Goal: Task Accomplishment & Management: Use online tool/utility

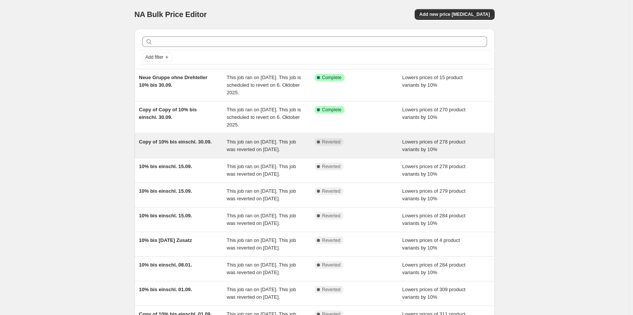
click at [153, 138] on div "Copy of 10% bis einschl. 30.09. This job ran on 15. September 2025. This job wa…" at bounding box center [315, 146] width 360 height 24
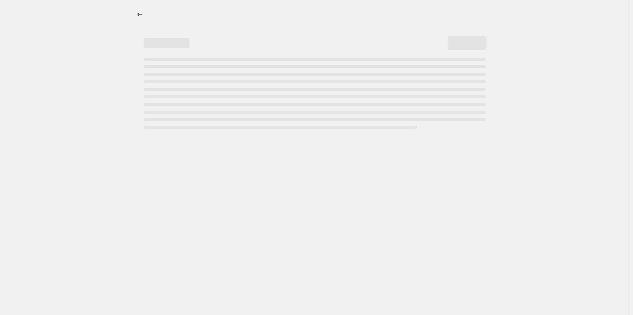
select select "percentage"
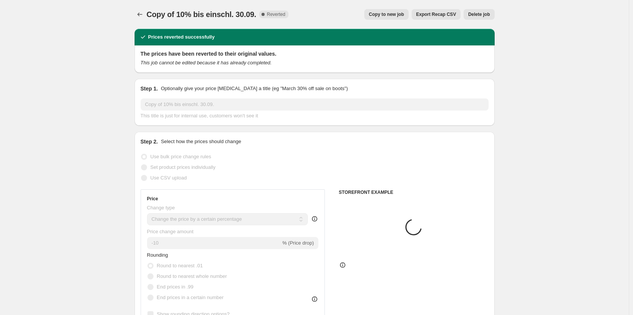
click at [140, 16] on icon "Price change jobs" at bounding box center [140, 15] width 8 height 8
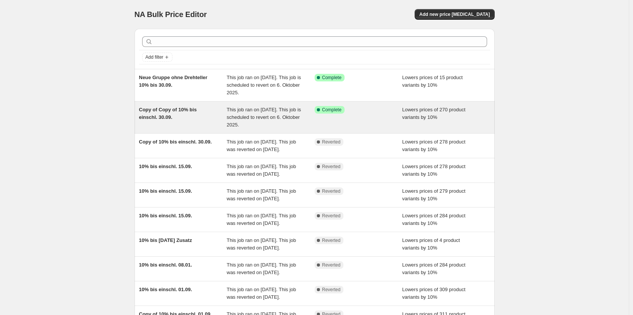
click at [171, 114] on div "Copy of Copy of 10% bis einschl. 30.09." at bounding box center [183, 117] width 88 height 23
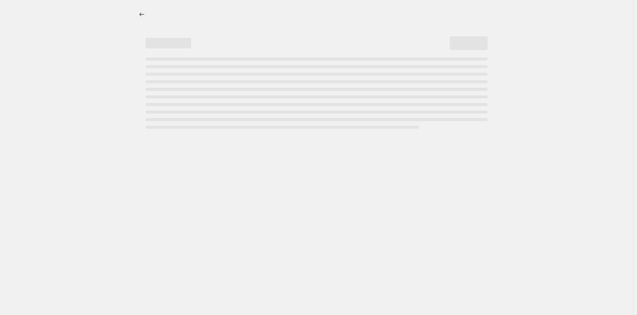
select select "percentage"
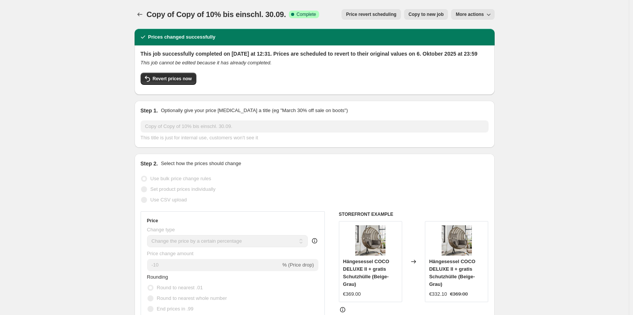
click at [370, 16] on span "Price revert scheduling" at bounding box center [371, 14] width 50 height 6
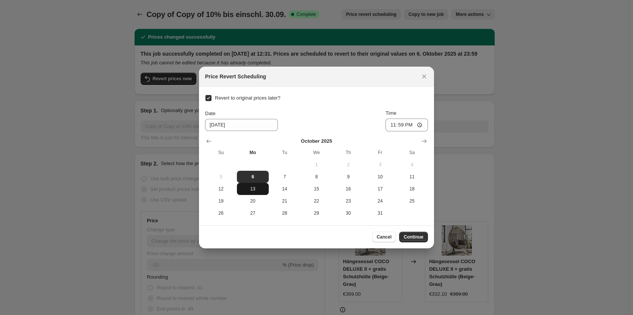
click at [250, 190] on span "13" at bounding box center [253, 189] width 26 height 6
type input "10/13/2025"
click at [412, 235] on span "Continue" at bounding box center [414, 237] width 20 height 6
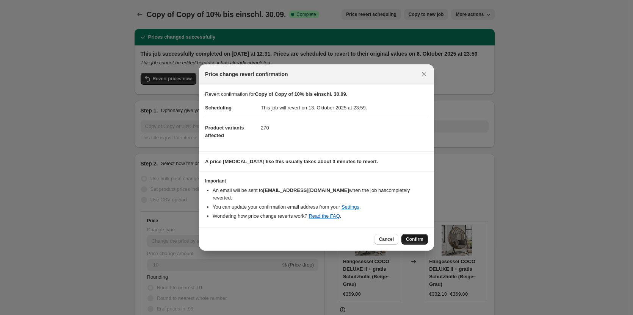
click at [414, 239] on button "Confirm" at bounding box center [414, 239] width 27 height 11
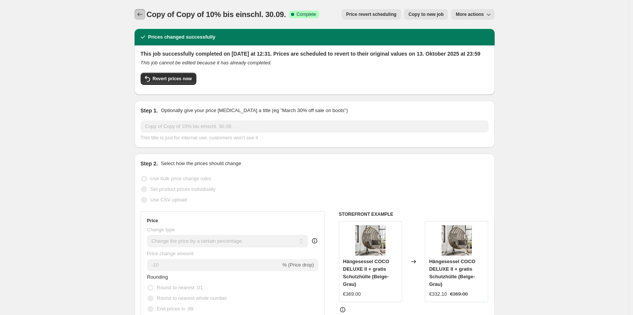
click at [141, 14] on icon "Price change jobs" at bounding box center [140, 15] width 8 height 8
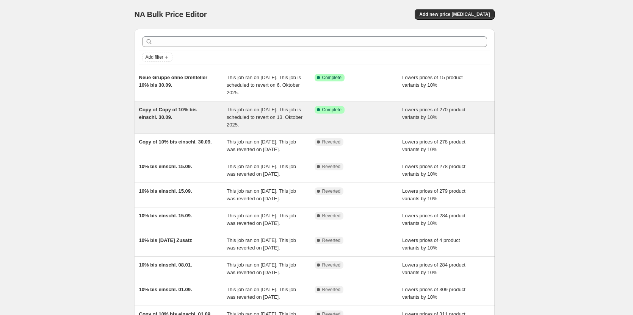
click at [167, 110] on span "Copy of Copy of 10% bis einschl. 30.09." at bounding box center [168, 113] width 58 height 13
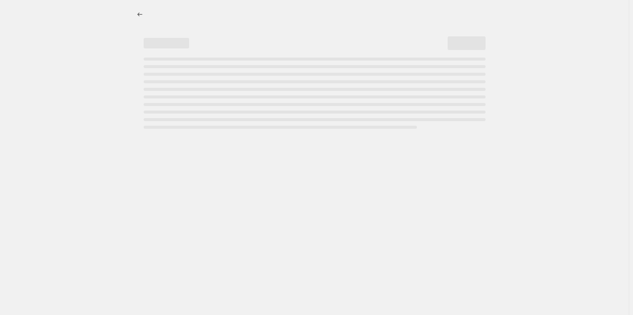
select select "percentage"
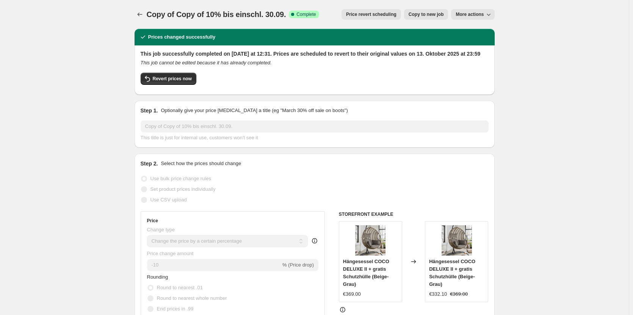
click at [469, 20] on div "Copy of Copy of 10% bis einschl. 30.09.. This page is ready Copy of Copy of 10%…" at bounding box center [315, 14] width 360 height 29
click at [469, 16] on span "More actions" at bounding box center [470, 14] width 28 height 6
click at [143, 16] on icon "Price change jobs" at bounding box center [140, 15] width 8 height 8
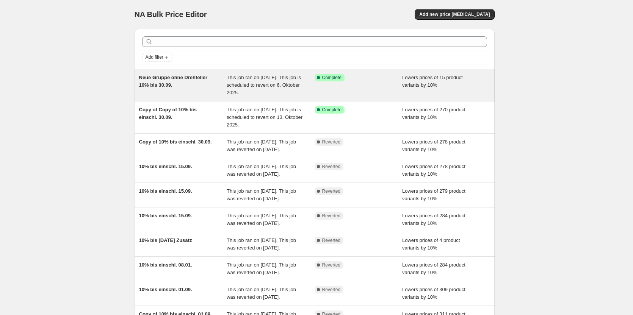
click at [170, 83] on span "Neue Gruppe ohne Drehteller 10% bis 30.09." at bounding box center [173, 81] width 69 height 13
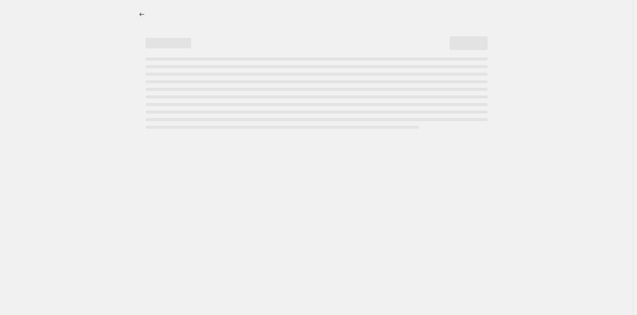
select select "percentage"
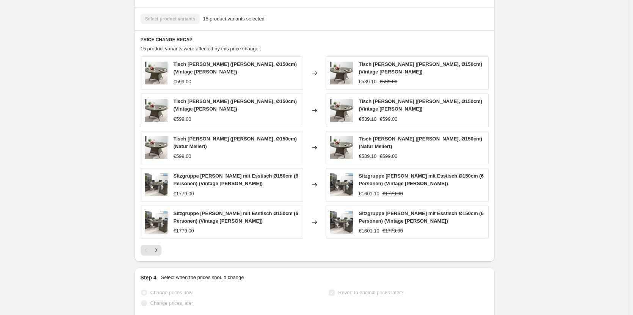
scroll to position [562, 0]
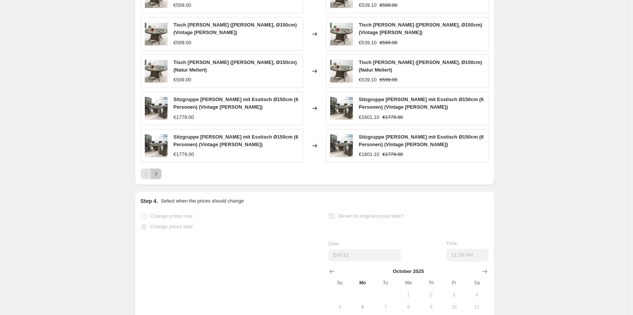
click at [158, 176] on icon "Next" at bounding box center [156, 174] width 8 height 8
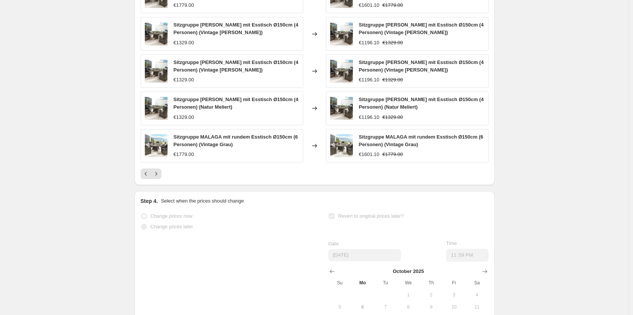
click at [158, 176] on div "Sitzgruppe LUNA mit Esstisch Ø150cm (6 Personen) (Natur Meliert) €1779.00 Chang…" at bounding box center [315, 79] width 348 height 199
click at [155, 179] on button "Next" at bounding box center [156, 174] width 11 height 11
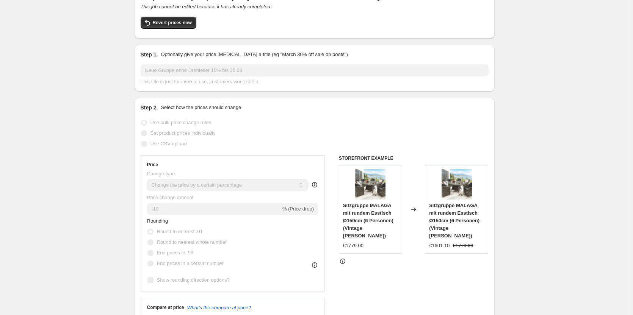
scroll to position [0, 0]
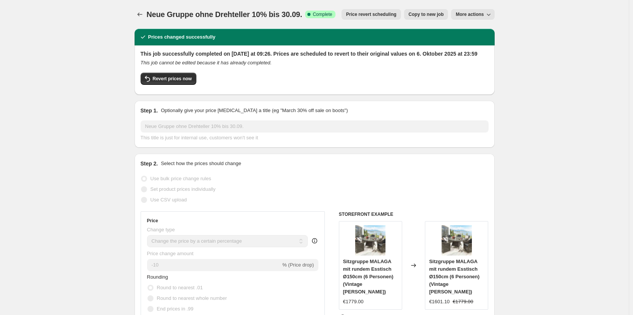
click at [468, 14] on span "More actions" at bounding box center [470, 14] width 28 height 6
drag, startPoint x: 585, startPoint y: 37, endPoint x: 434, endPoint y: 33, distance: 151.3
click at [422, 15] on span "Copy to new job" at bounding box center [426, 14] width 35 height 6
select select "percentage"
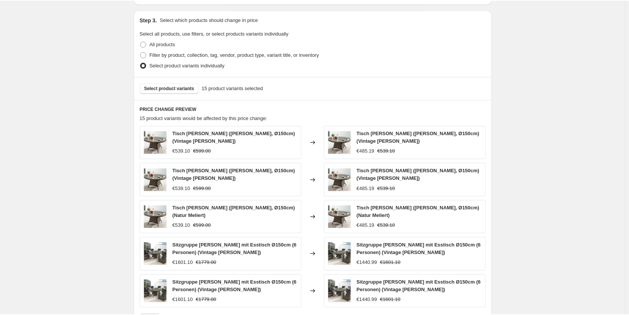
scroll to position [404, 0]
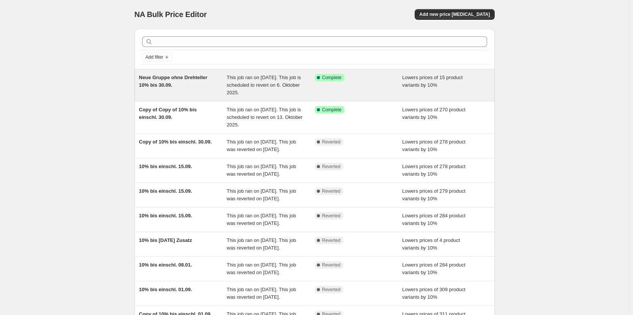
click at [196, 89] on div "Neue Gruppe ohne Drehteller 10% bis 30.09." at bounding box center [183, 85] width 88 height 23
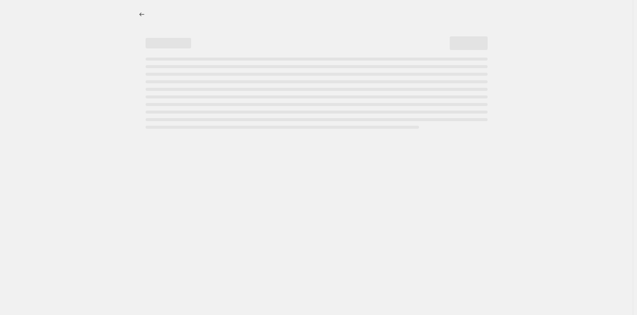
select select "percentage"
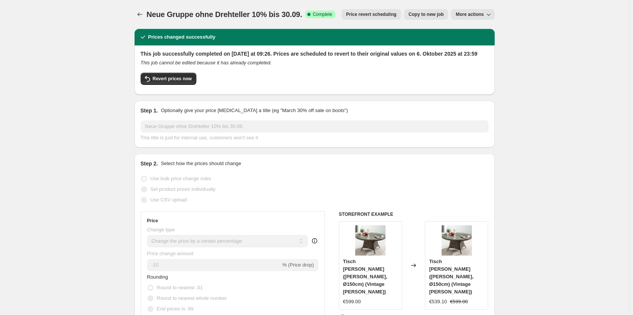
click at [433, 17] on button "Copy to new job" at bounding box center [426, 14] width 44 height 11
select select "percentage"
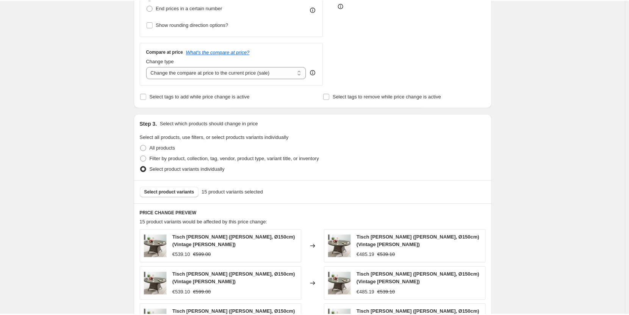
scroll to position [303, 0]
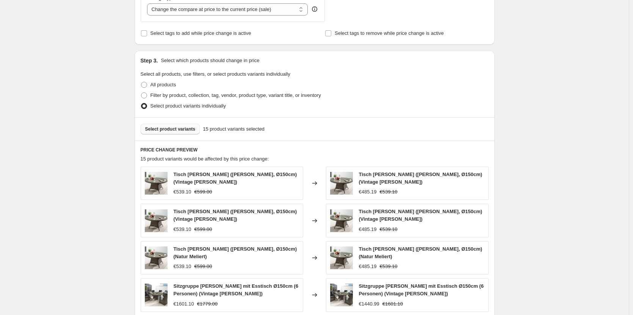
click at [169, 130] on span "Select product variants" at bounding box center [170, 129] width 50 height 6
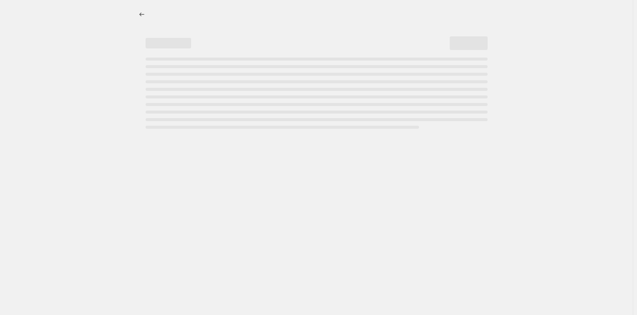
select select "percentage"
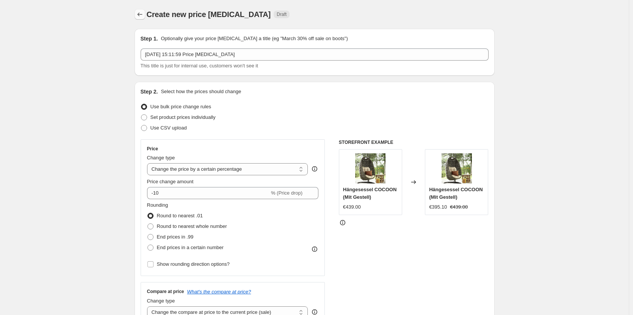
click at [144, 14] on icon "Price change jobs" at bounding box center [140, 15] width 8 height 8
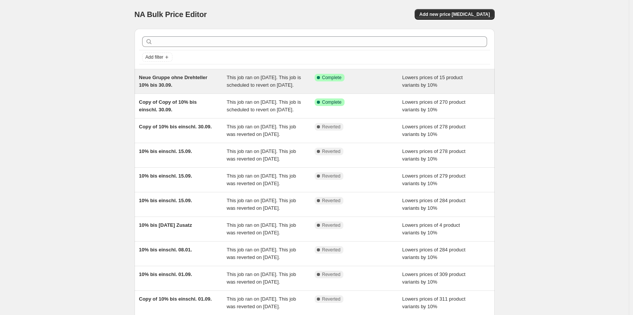
click at [218, 88] on div "Neue Gruppe ohne Drehteller 10% bis 30.09." at bounding box center [183, 81] width 88 height 15
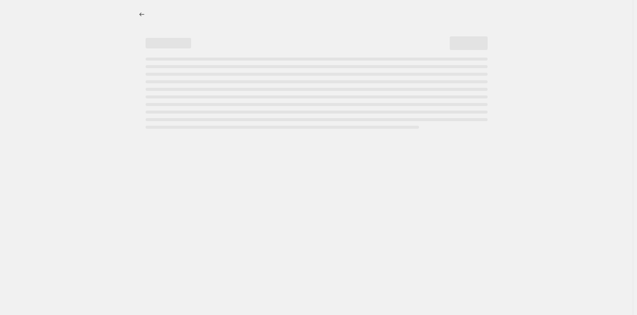
select select "percentage"
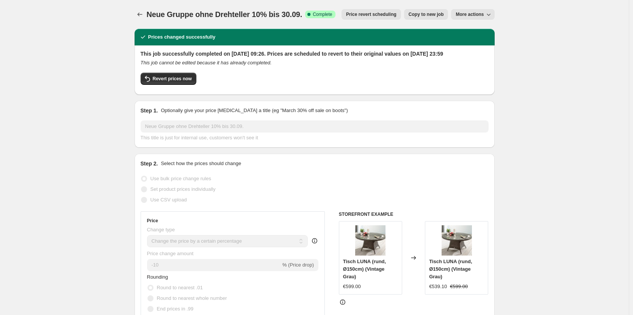
click at [421, 17] on span "Copy to new job" at bounding box center [426, 14] width 35 height 6
select select "percentage"
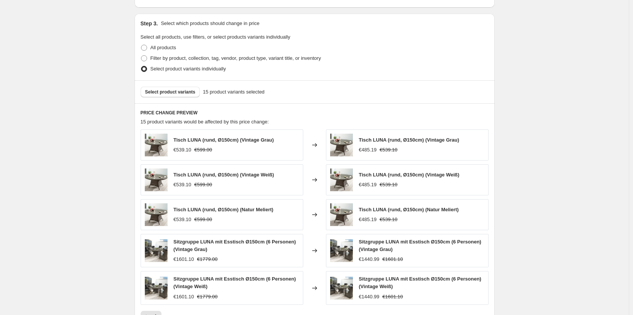
scroll to position [404, 0]
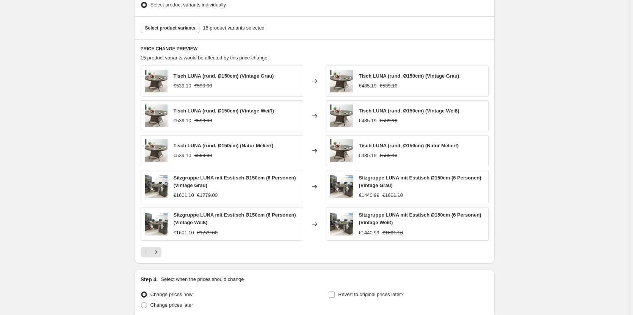
click at [169, 28] on span "Select product variants" at bounding box center [170, 28] width 50 height 6
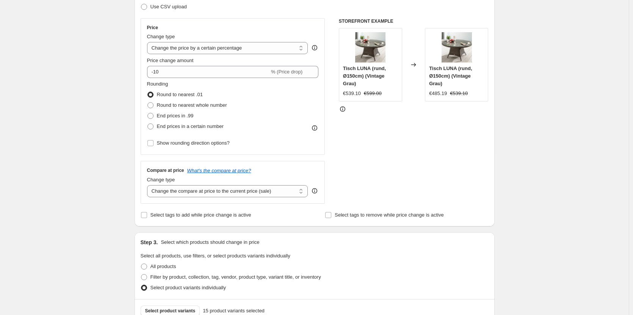
scroll to position [0, 0]
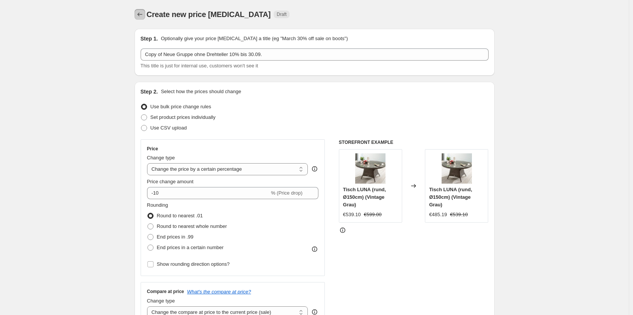
click at [143, 18] on button "Price change jobs" at bounding box center [140, 14] width 11 height 11
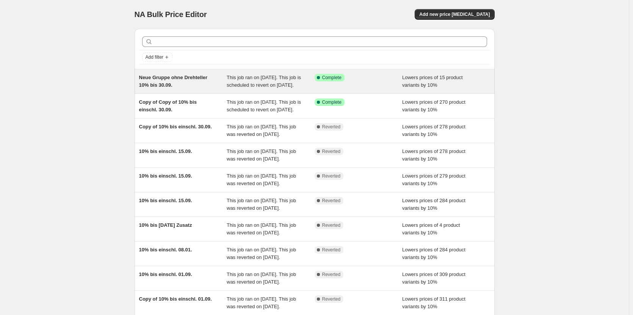
click at [288, 89] on div "This job ran on 26. September 2025. This job is scheduled to revert on 6. Oktob…" at bounding box center [271, 81] width 88 height 15
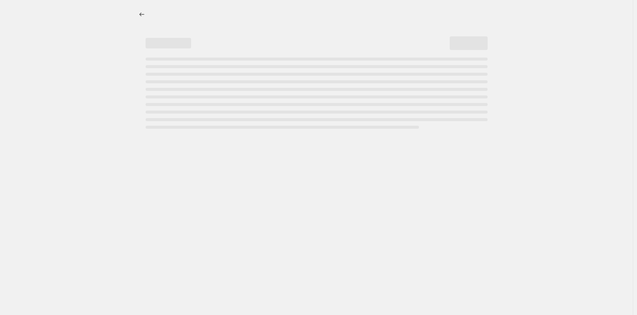
select select "percentage"
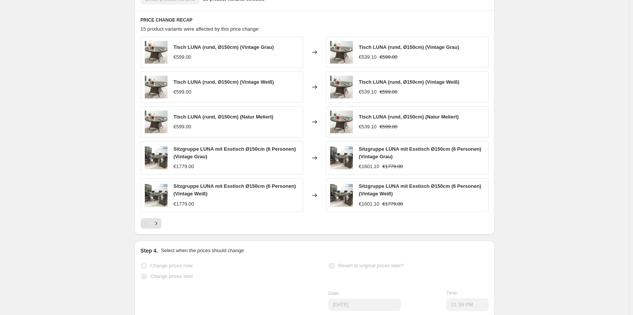
scroll to position [606, 0]
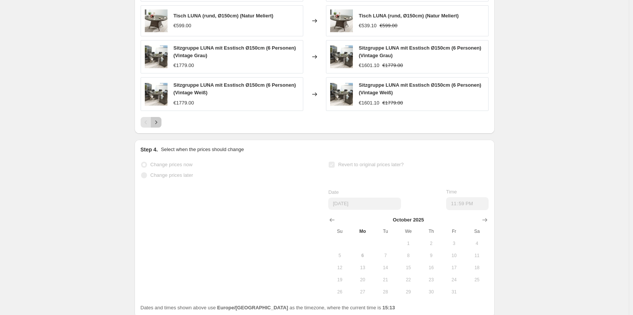
click at [153, 128] on button "Next" at bounding box center [156, 122] width 11 height 11
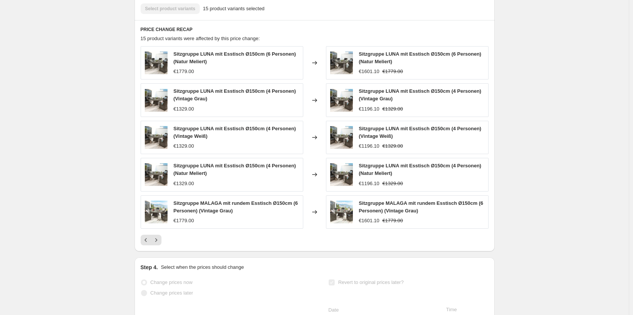
scroll to position [505, 0]
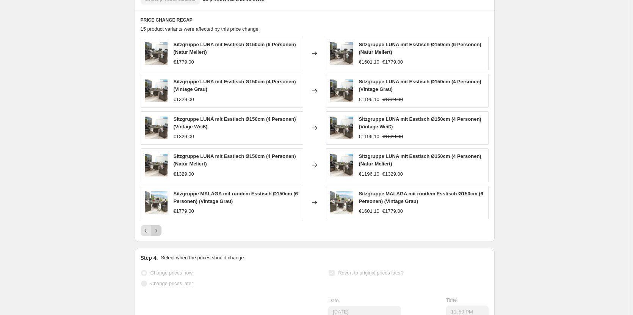
click at [160, 235] on icon "Next" at bounding box center [156, 231] width 8 height 8
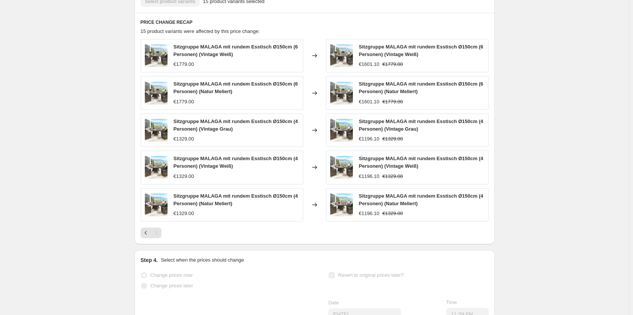
scroll to position [0, 0]
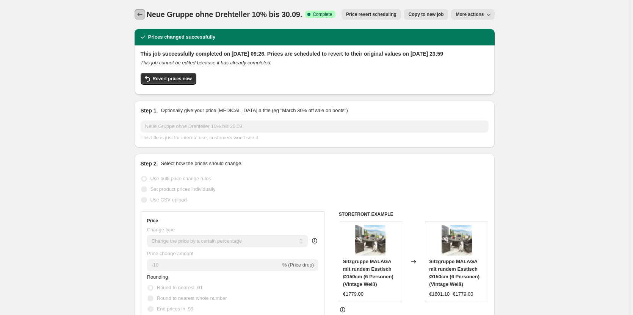
click at [145, 14] on button "Price change jobs" at bounding box center [140, 14] width 11 height 11
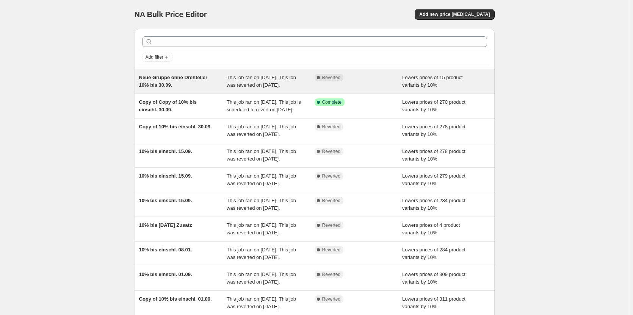
click at [251, 83] on span "This job ran on [DATE]. This job was reverted on 6. Oktober 2025." at bounding box center [261, 81] width 69 height 13
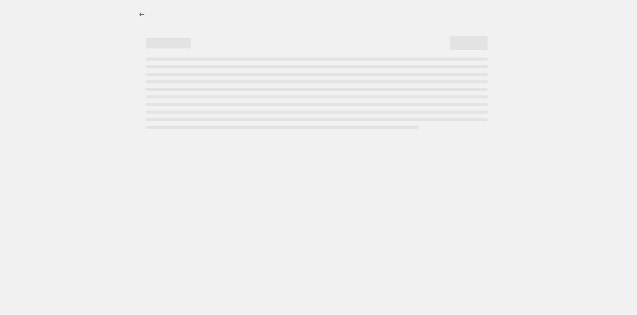
select select "percentage"
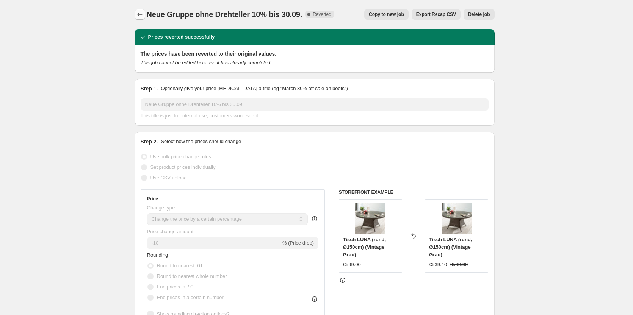
click at [138, 13] on icon "Price change jobs" at bounding box center [140, 15] width 8 height 8
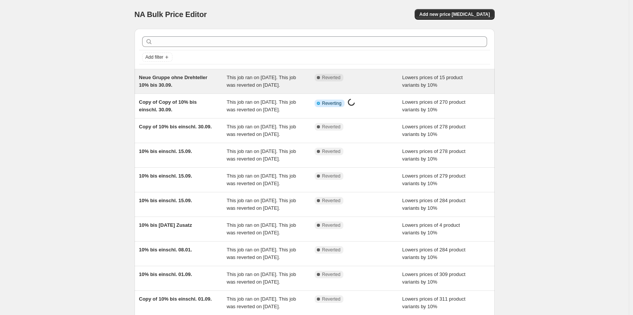
click at [197, 89] on div "Neue Gruppe ohne Drehteller 10% bis 30.09." at bounding box center [183, 81] width 88 height 15
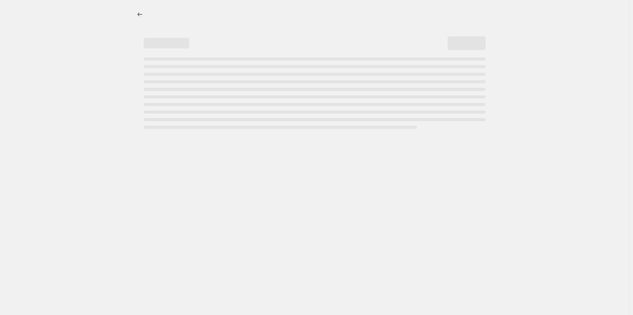
select select "percentage"
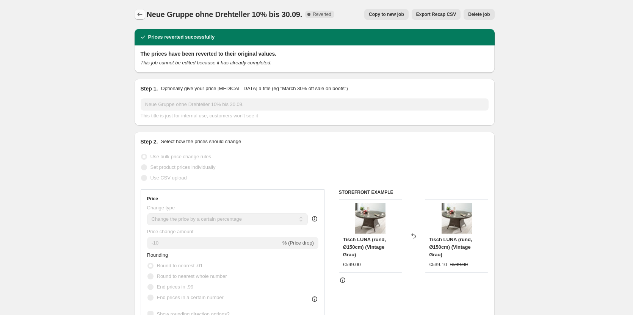
click at [145, 11] on button "Price change jobs" at bounding box center [140, 14] width 11 height 11
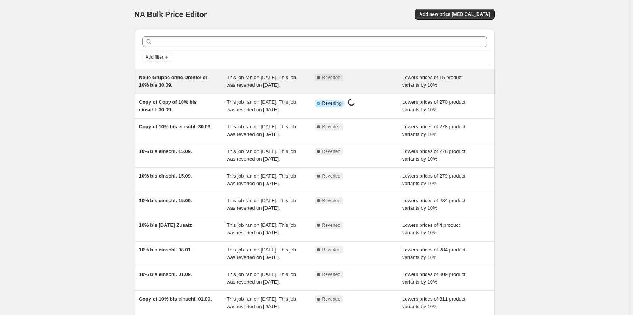
click at [152, 85] on span "Neue Gruppe ohne Drehteller 10% bis 30.09." at bounding box center [173, 81] width 69 height 13
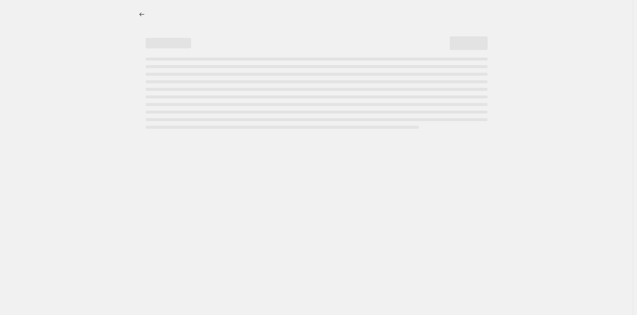
select select "percentage"
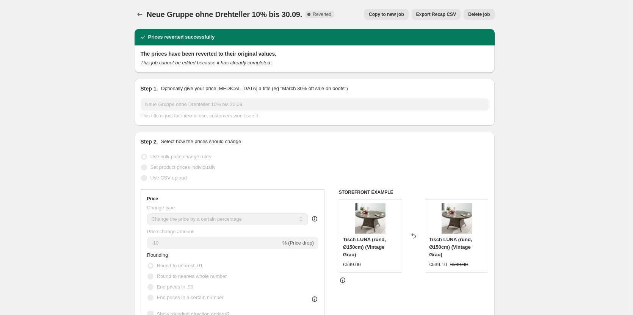
click at [400, 9] on button "Copy to new job" at bounding box center [386, 14] width 44 height 11
select select "percentage"
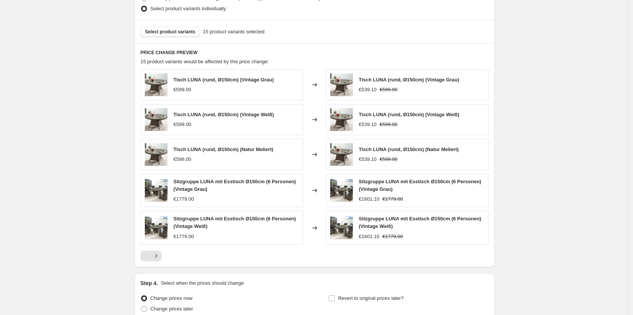
scroll to position [471, 0]
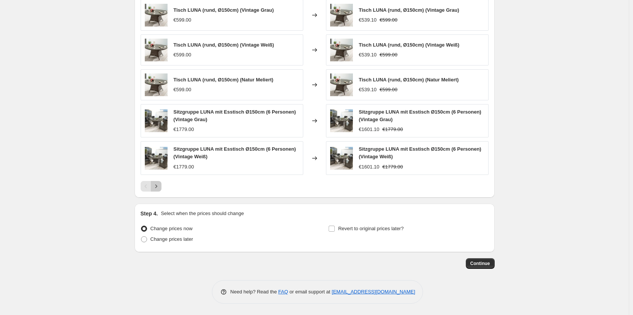
click at [160, 186] on icon "Next" at bounding box center [156, 187] width 8 height 8
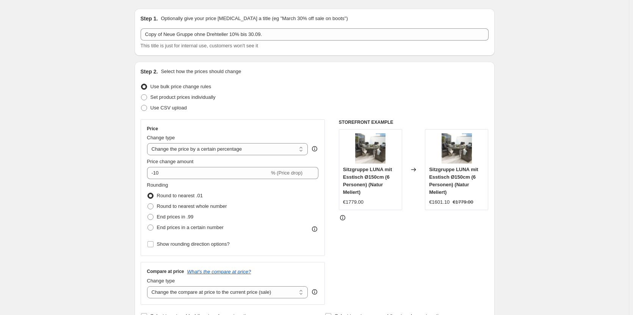
scroll to position [0, 0]
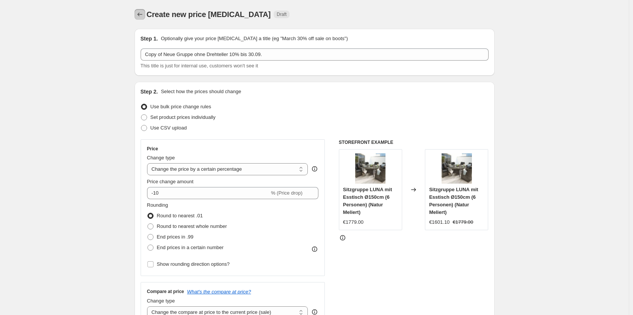
click at [144, 12] on icon "Price change jobs" at bounding box center [140, 15] width 8 height 8
